Goal: Task Accomplishment & Management: Manage account settings

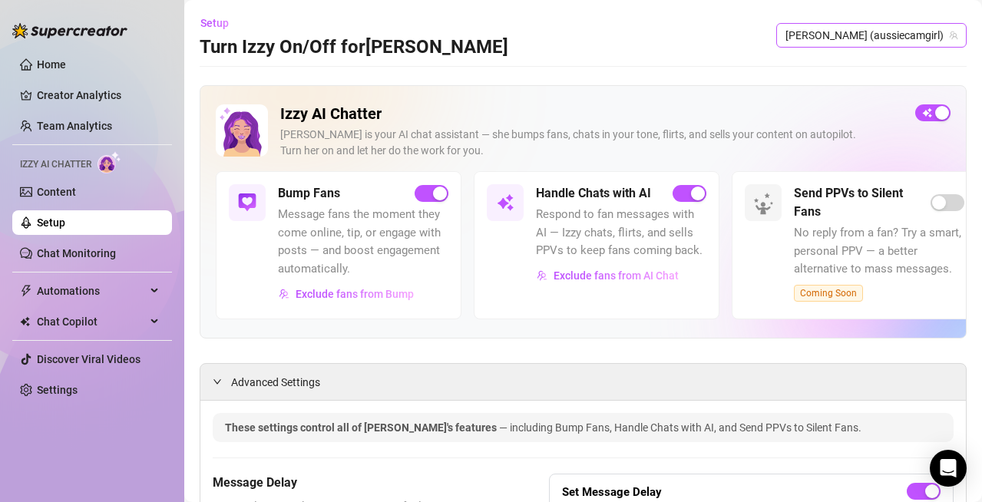
click at [905, 28] on span "[PERSON_NAME] (aussiecamgirl)" at bounding box center [871, 35] width 172 height 23
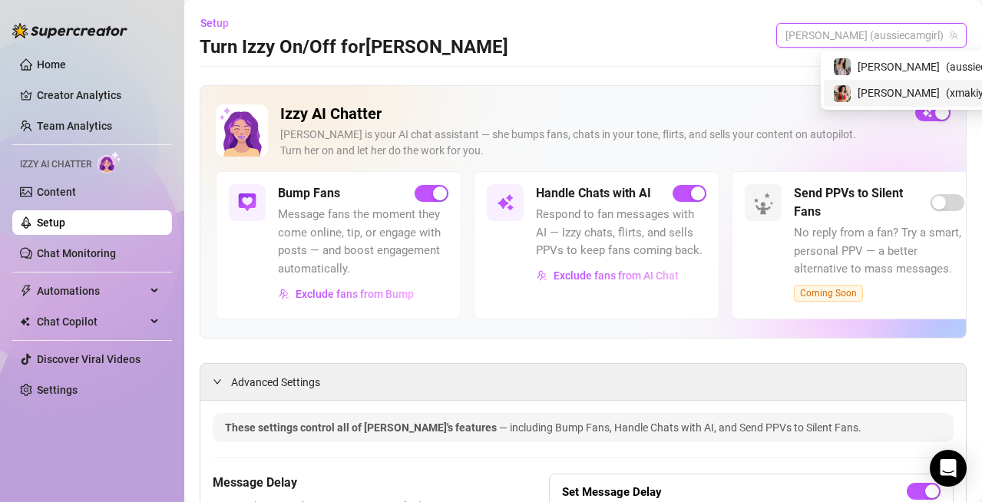
click at [945, 92] on span "( xmakiyah )" at bounding box center [972, 92] width 54 height 17
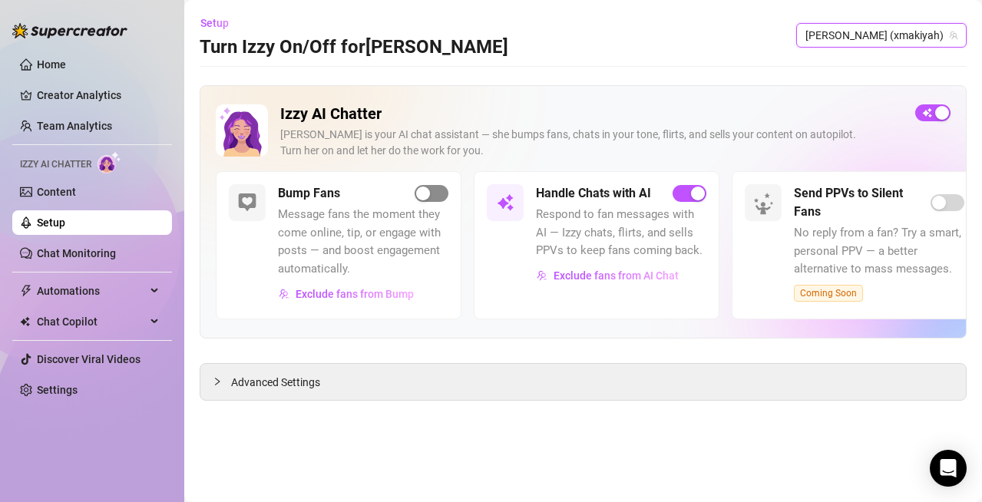
click at [433, 193] on span "button" at bounding box center [431, 193] width 34 height 17
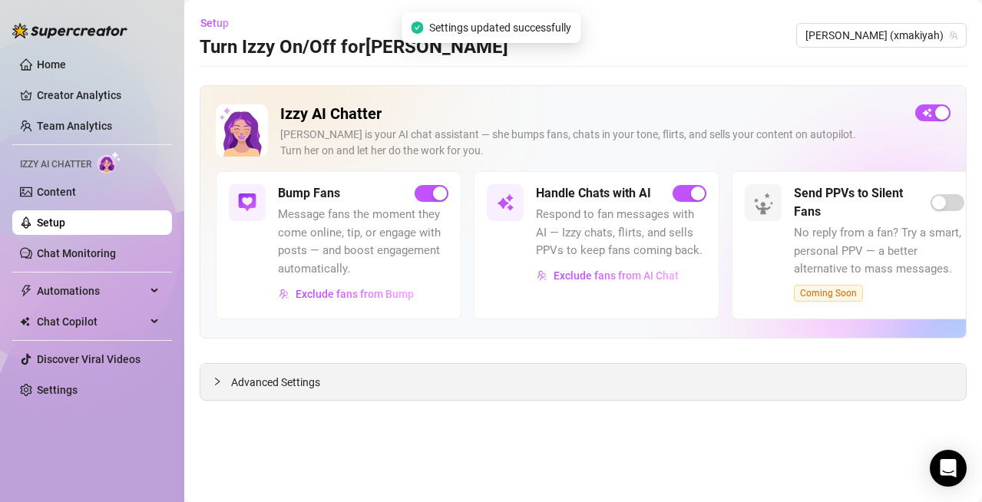
click at [273, 386] on span "Advanced Settings" at bounding box center [275, 382] width 89 height 17
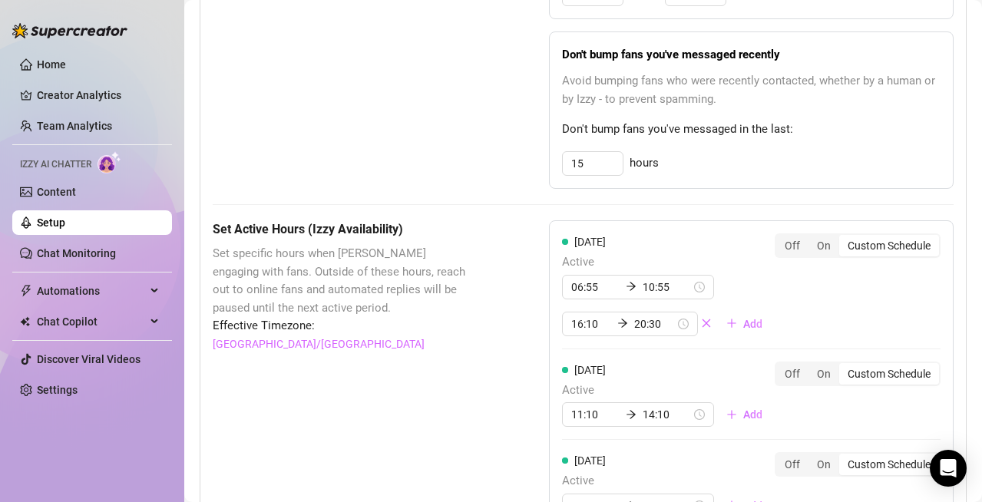
scroll to position [982, 0]
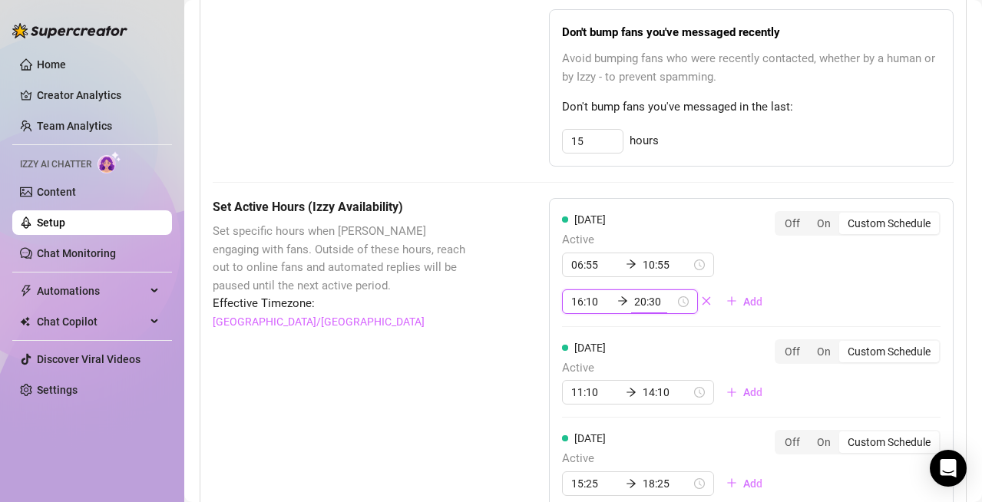
click at [634, 302] on input "20:30" at bounding box center [654, 301] width 41 height 17
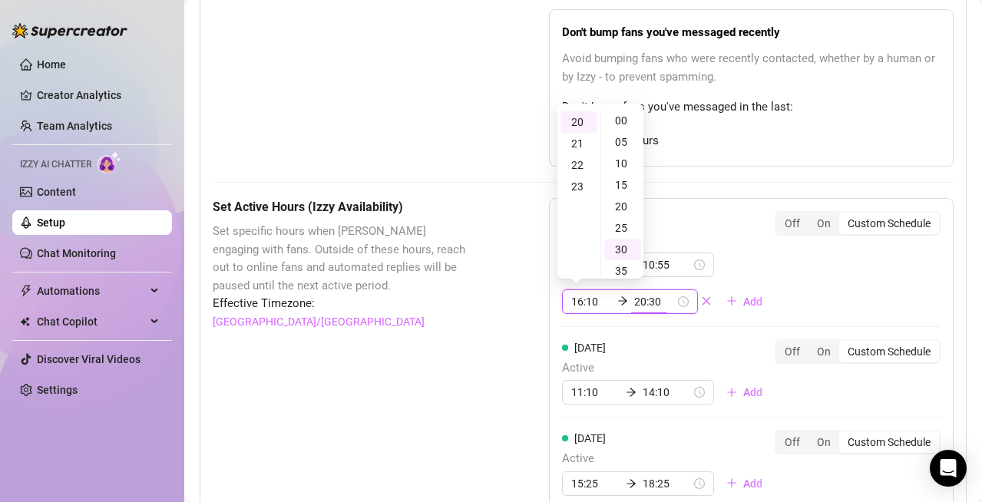
scroll to position [127, 0]
click at [580, 140] on div "21" at bounding box center [578, 143] width 37 height 21
type input "21:30"
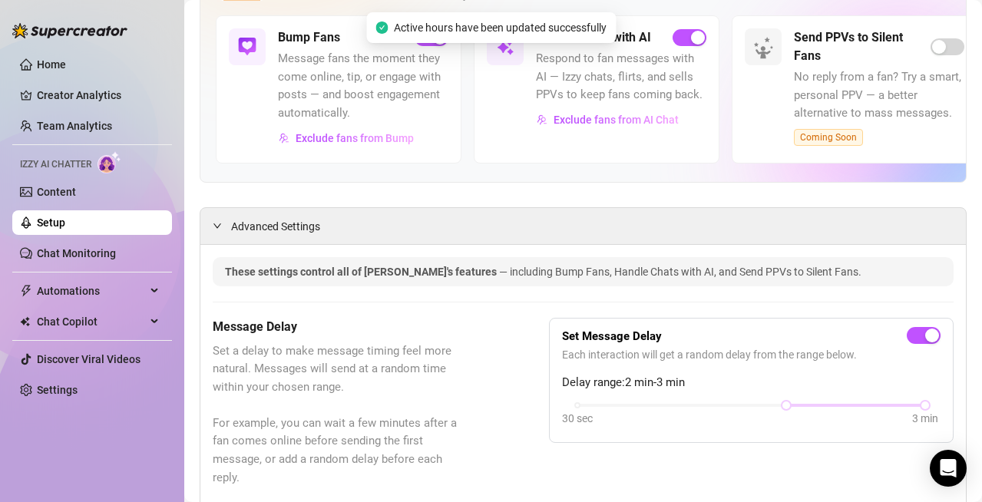
scroll to position [0, 0]
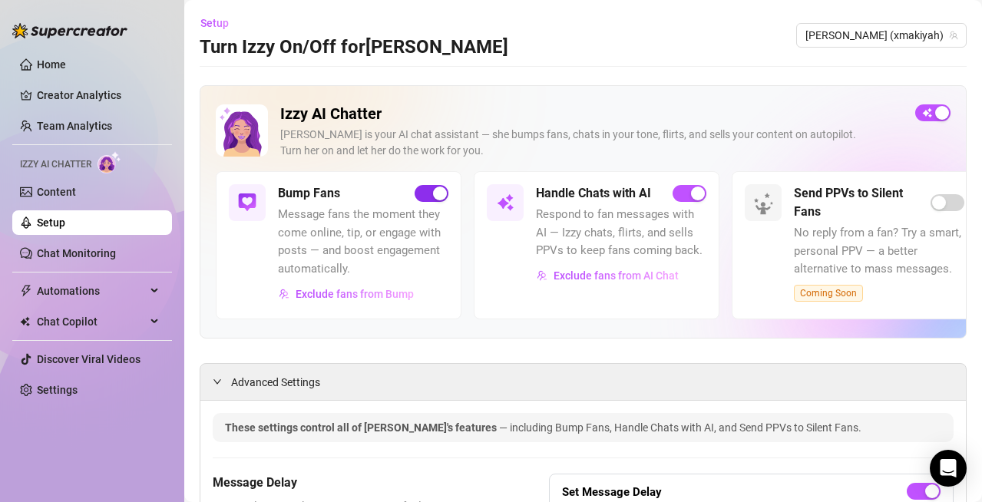
click at [435, 191] on div "button" at bounding box center [440, 193] width 14 height 14
